Goal: Task Accomplishment & Management: Check status

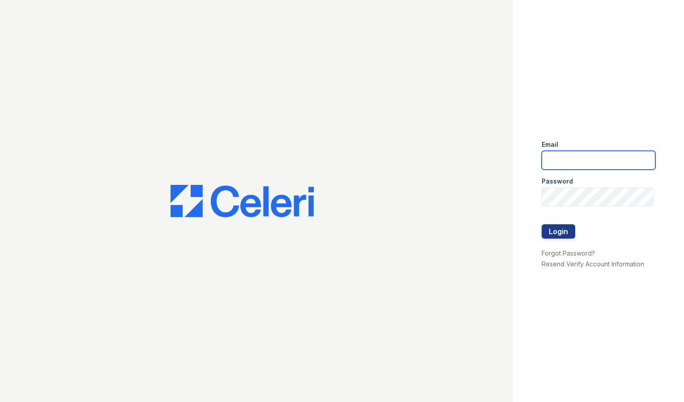
click at [553, 162] on input "email" at bounding box center [599, 160] width 114 height 19
type input "michelle.diaz@greystar.com"
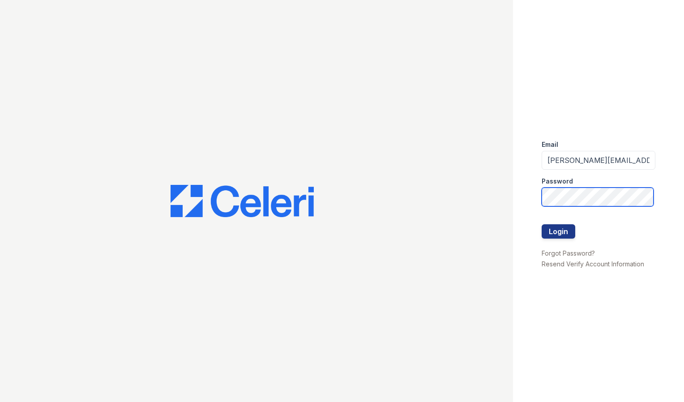
click at [542, 224] on button "Login" at bounding box center [559, 231] width 34 height 14
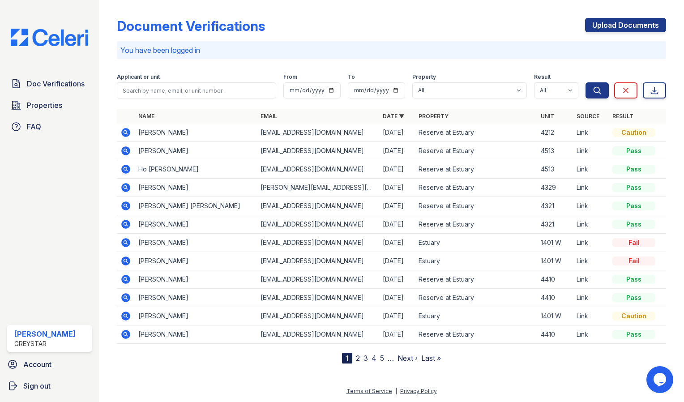
click at [129, 277] on icon at bounding box center [125, 279] width 9 height 9
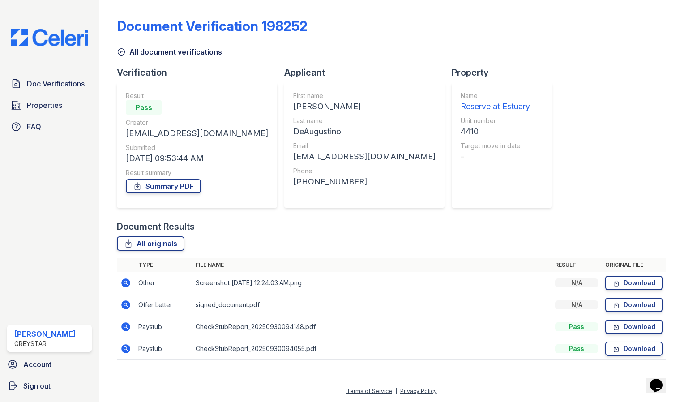
click at [118, 53] on icon at bounding box center [121, 51] width 9 height 9
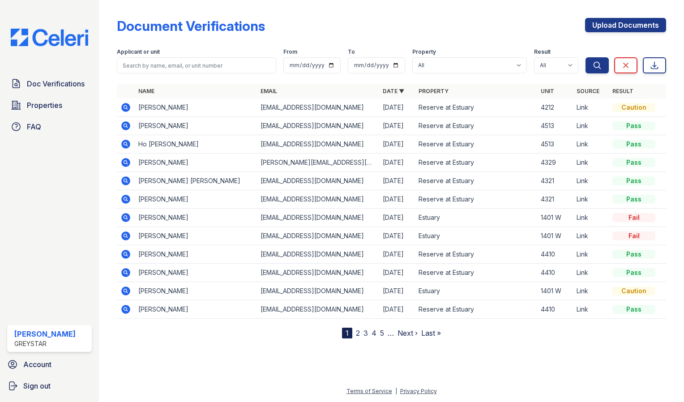
click at [126, 257] on icon at bounding box center [125, 254] width 9 height 9
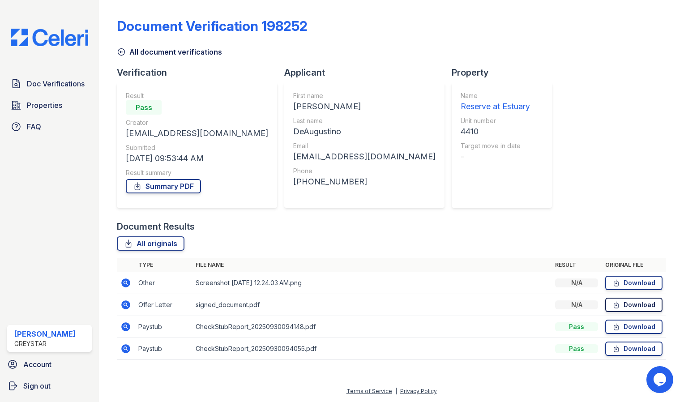
click at [636, 303] on link "Download" at bounding box center [634, 305] width 57 height 14
